Goal: Entertainment & Leisure: Browse casually

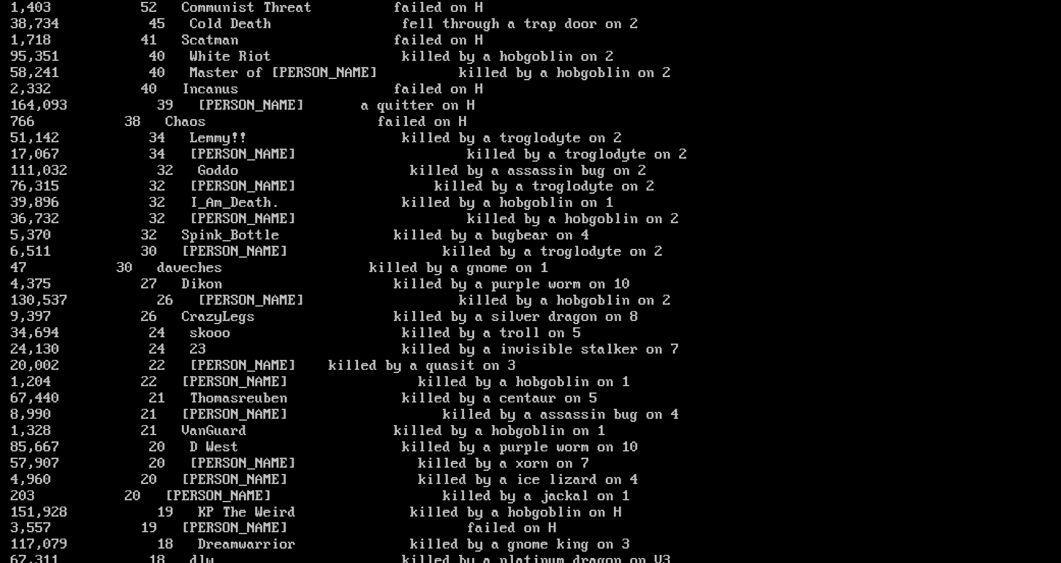
scroll to position [2015, 0]
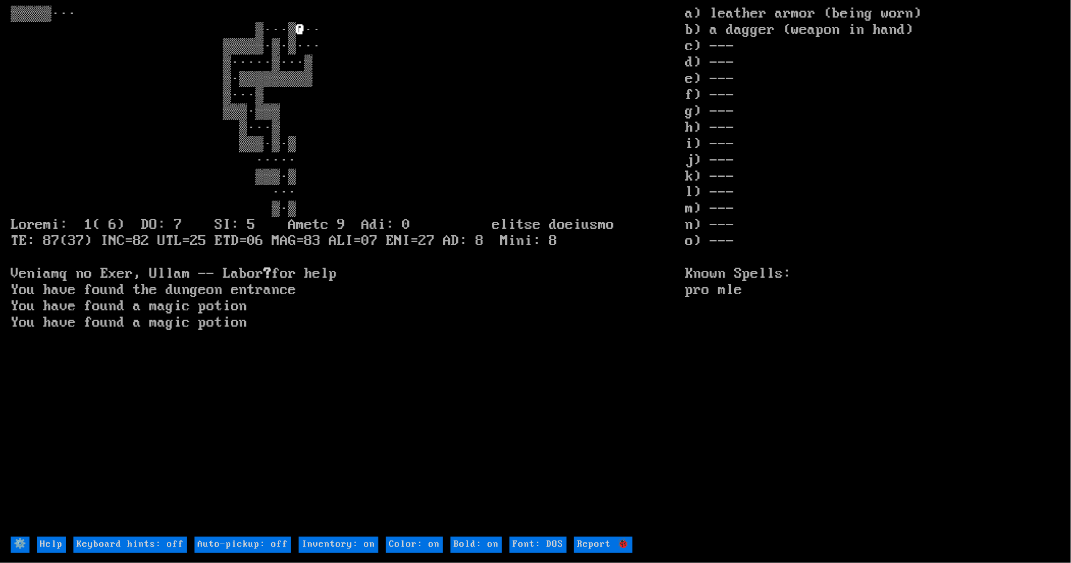
click at [230, 545] on off "Auto-pickup: off" at bounding box center [242, 545] width 97 height 16
type off "Auto-pickup: on"
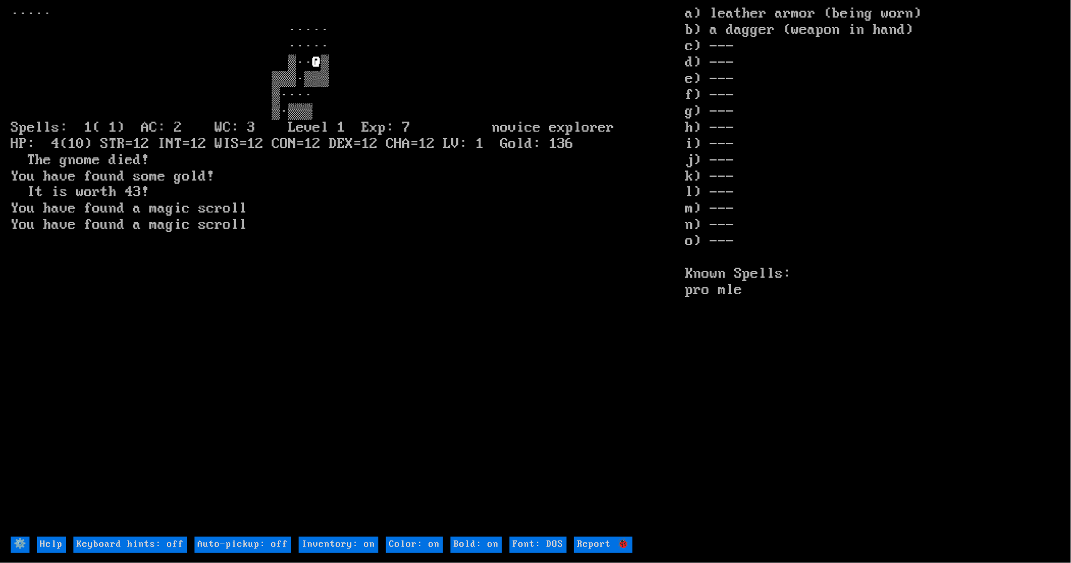
click at [241, 547] on off "Auto-pickup: off" at bounding box center [242, 545] width 97 height 16
type off "Auto-pickup: on"
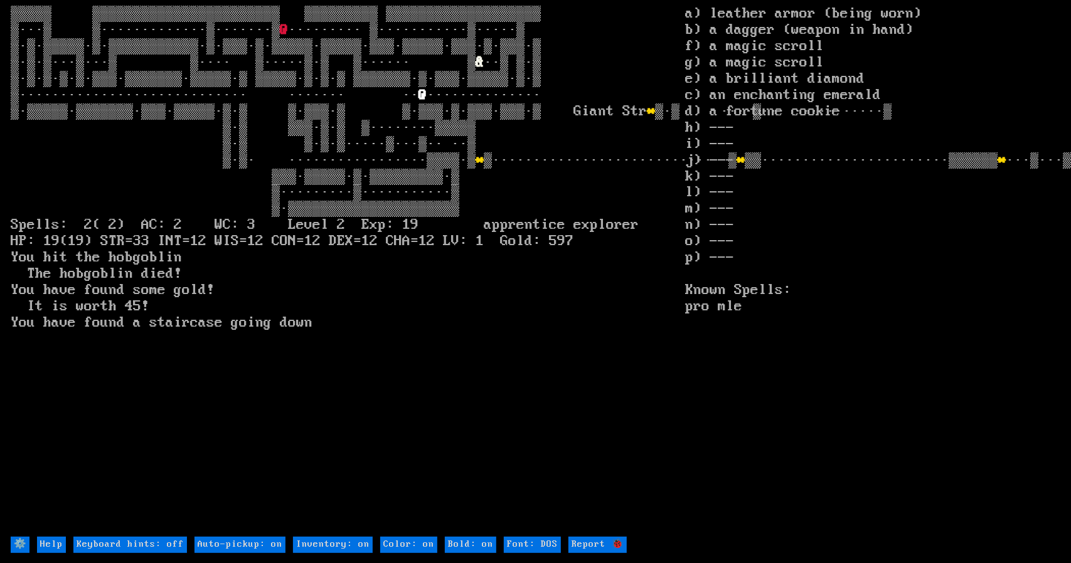
click at [241, 547] on off "Auto-pickup: on" at bounding box center [239, 545] width 91 height 16
type off "Auto-pickup: off"
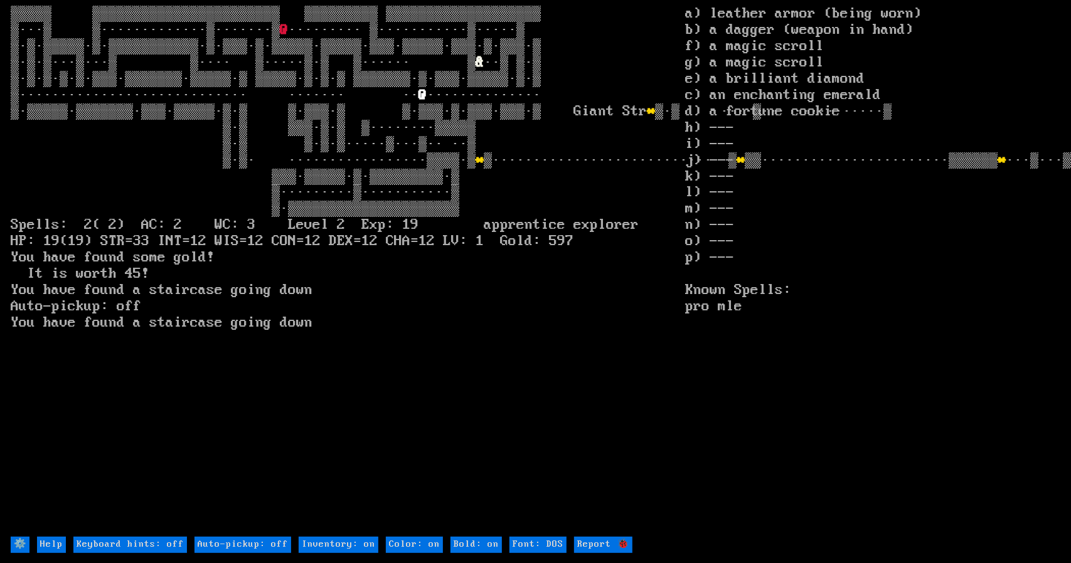
click at [241, 547] on off "Auto-pickup: off" at bounding box center [242, 545] width 97 height 16
type off "Auto-pickup: on"
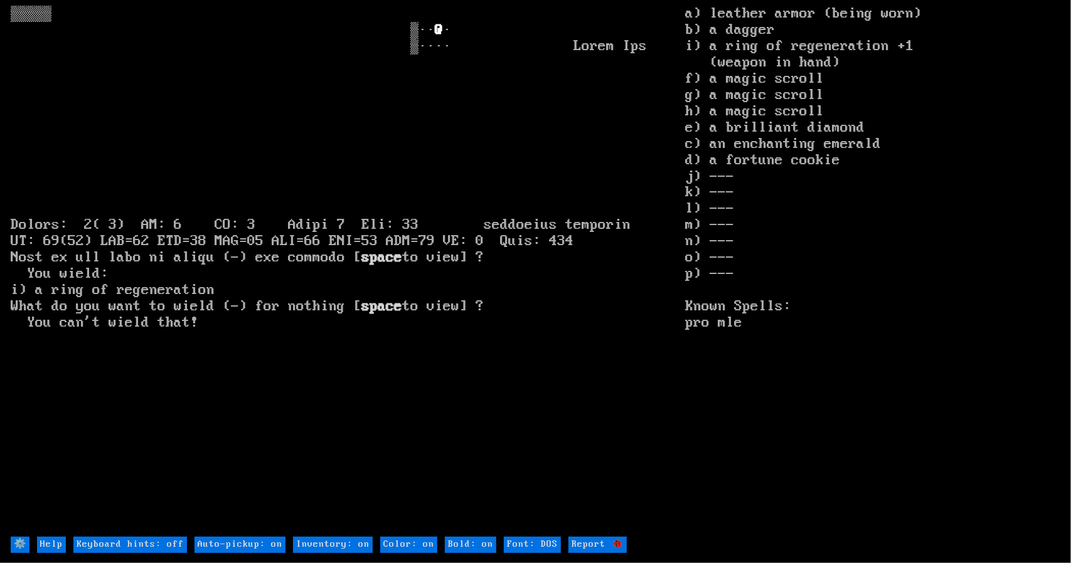
click at [241, 547] on off "Auto-pickup: on" at bounding box center [239, 545] width 91 height 16
type off "Auto-pickup: off"
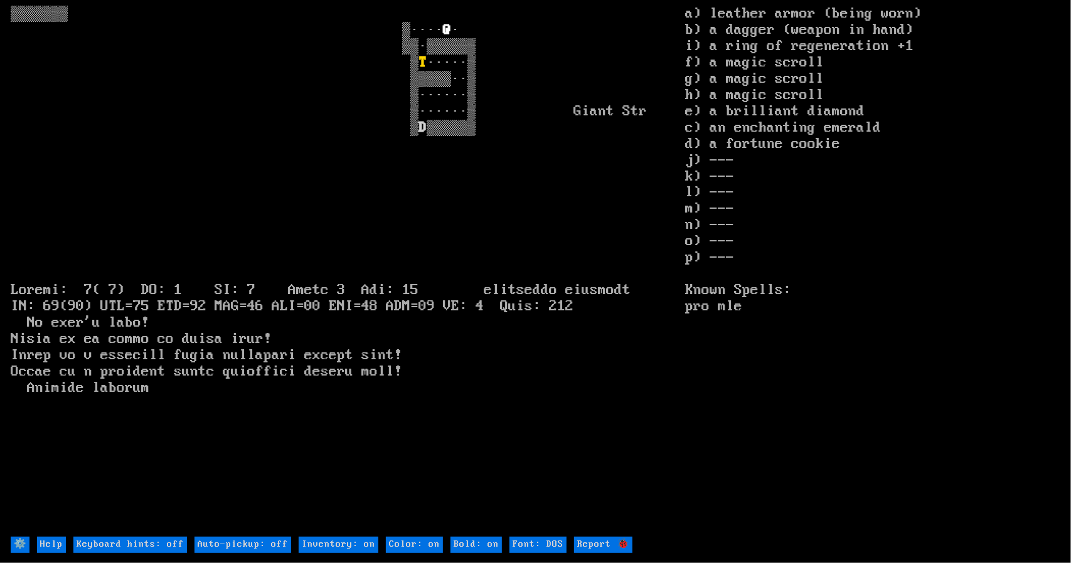
click at [129, 541] on off "Keyboard hints: off" at bounding box center [130, 545] width 114 height 16
type off "Keyboard hints: on"
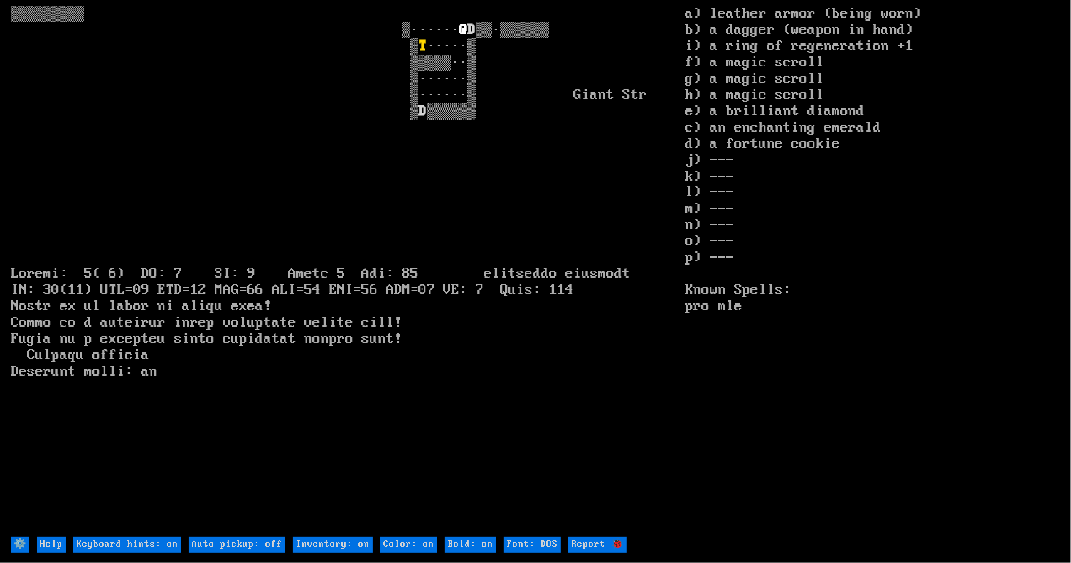
click at [475, 26] on font "D" at bounding box center [471, 29] width 8 height 17
